Goal: Find specific page/section: Find specific page/section

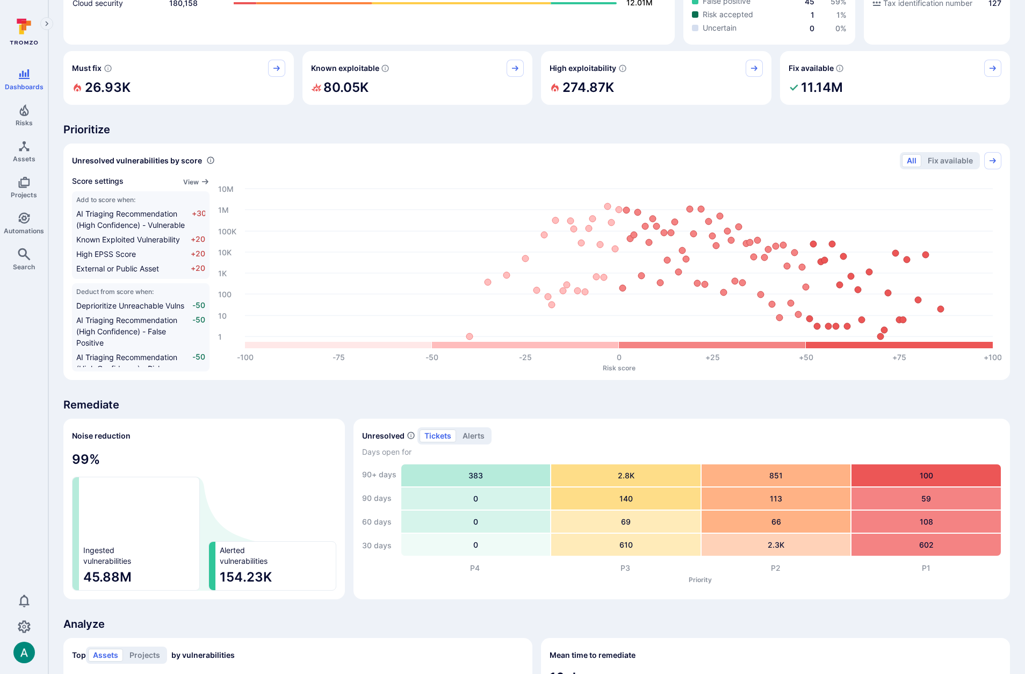
scroll to position [523, 0]
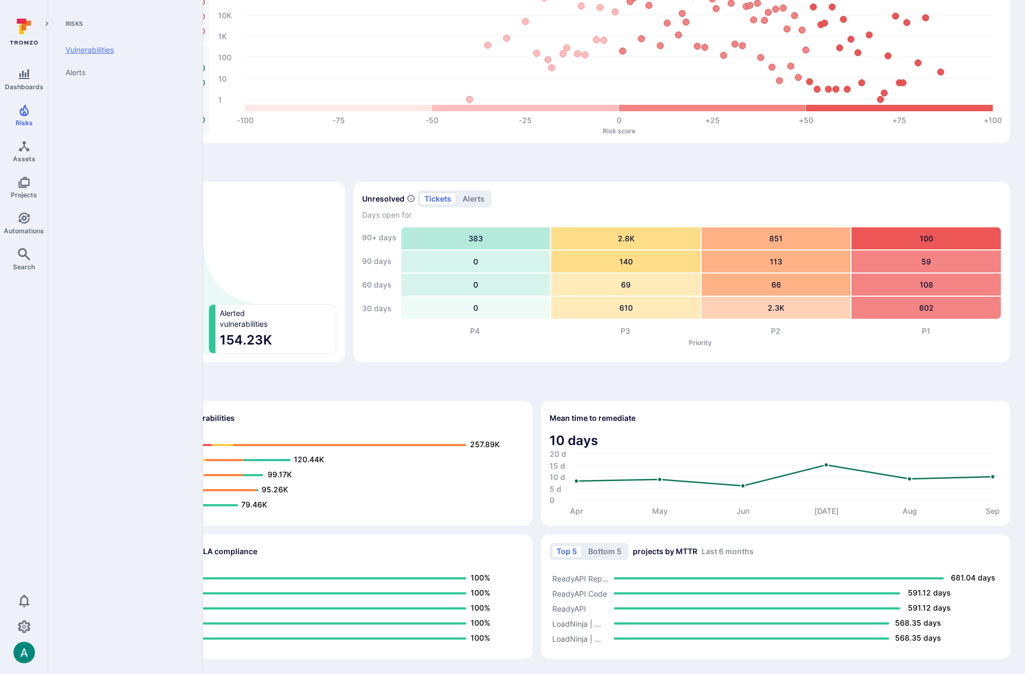
click at [71, 46] on link "Vulnerabilities" at bounding box center [123, 50] width 133 height 23
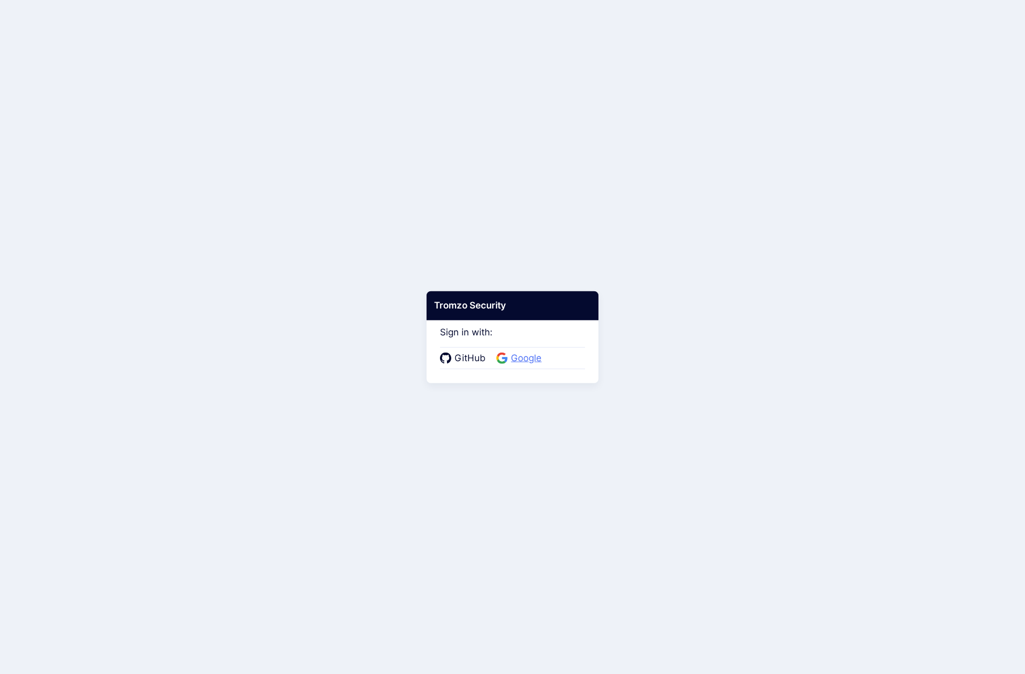
click at [516, 359] on span "Google" at bounding box center [526, 358] width 37 height 14
